Goal: Task Accomplishment & Management: Manage account settings

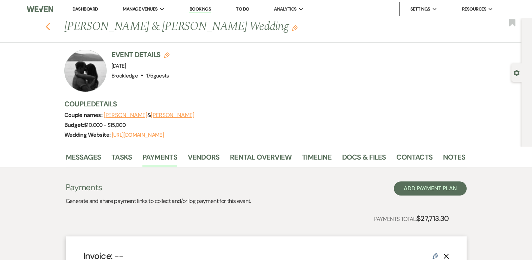
click at [51, 26] on icon "Previous" at bounding box center [47, 27] width 5 height 8
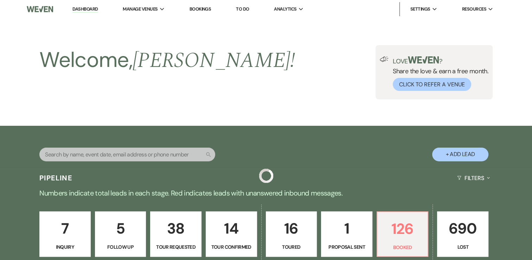
scroll to position [246, 0]
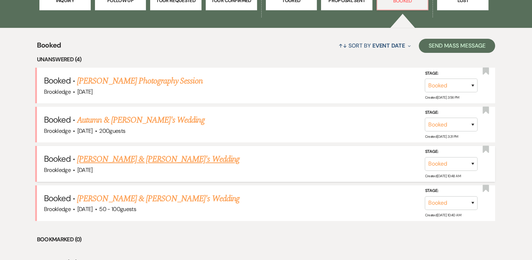
click at [134, 158] on link "[PERSON_NAME] & [PERSON_NAME]'s Wedding" at bounding box center [158, 159] width 163 height 13
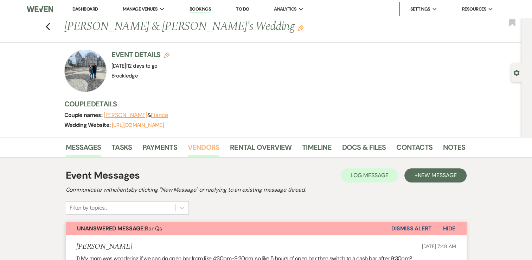
click at [207, 146] on link "Vendors" at bounding box center [204, 148] width 32 height 15
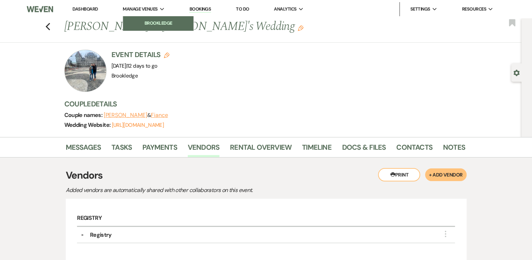
click at [150, 19] on link "Brookledge" at bounding box center [158, 23] width 70 height 14
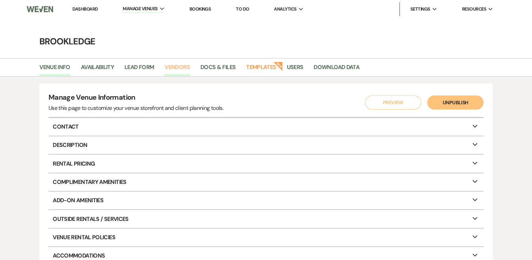
click at [187, 67] on link "Vendors" at bounding box center [177, 69] width 25 height 13
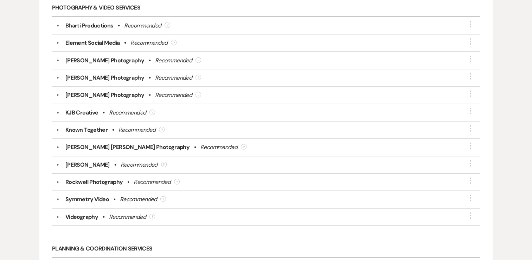
scroll to position [1654, 0]
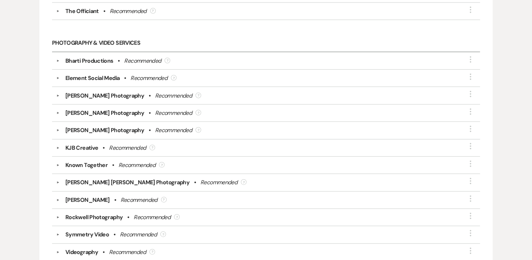
click at [89, 144] on div "KJB Creative" at bounding box center [81, 148] width 33 height 8
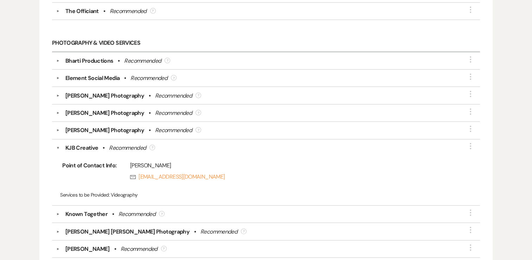
click at [89, 144] on div "KJB Creative" at bounding box center [81, 148] width 33 height 8
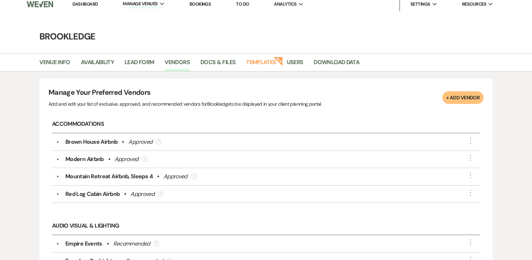
scroll to position [0, 0]
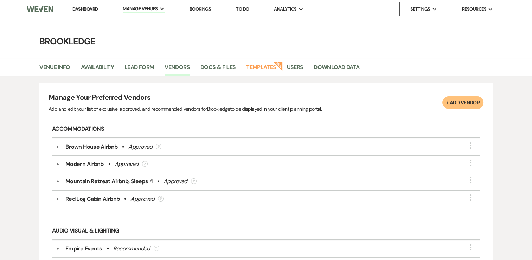
click at [89, 8] on link "Dashboard" at bounding box center [84, 9] width 25 height 6
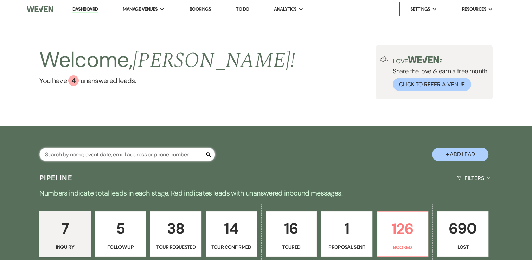
click at [138, 154] on input "text" at bounding box center [127, 154] width 176 height 14
type input "madison"
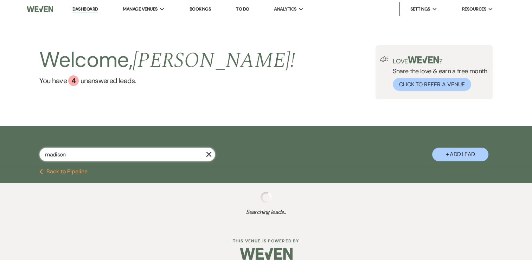
select select "2"
select select "4"
select select "8"
select select "5"
select select "8"
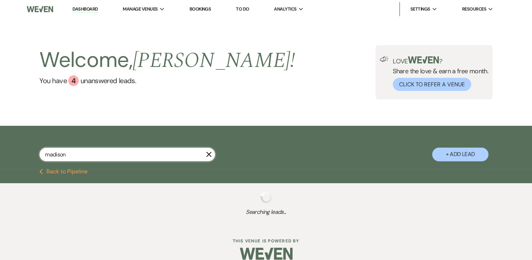
select select "5"
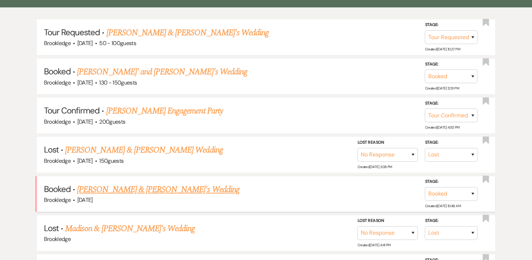
scroll to position [176, 0]
click at [146, 187] on link "[PERSON_NAME] & [PERSON_NAME]'s Wedding" at bounding box center [158, 189] width 163 height 13
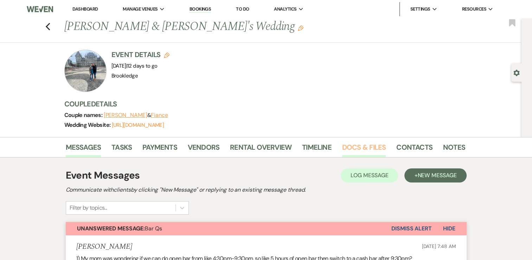
click at [357, 149] on link "Docs & Files" at bounding box center [364, 148] width 44 height 15
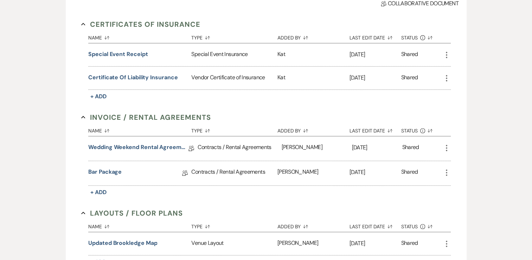
scroll to position [211, 0]
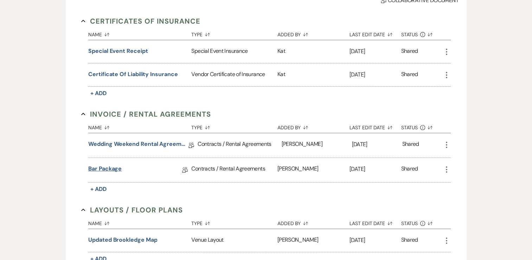
click at [98, 169] on link "Bar Package" at bounding box center [104, 169] width 33 height 11
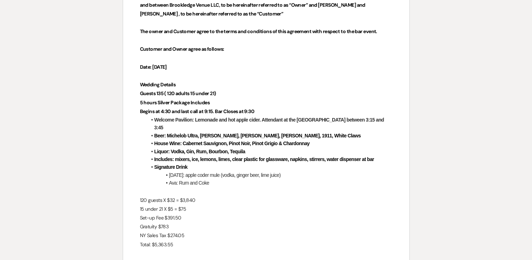
scroll to position [141, 0]
